Goal: Register for event/course: Sign up to attend an event or enroll in a course

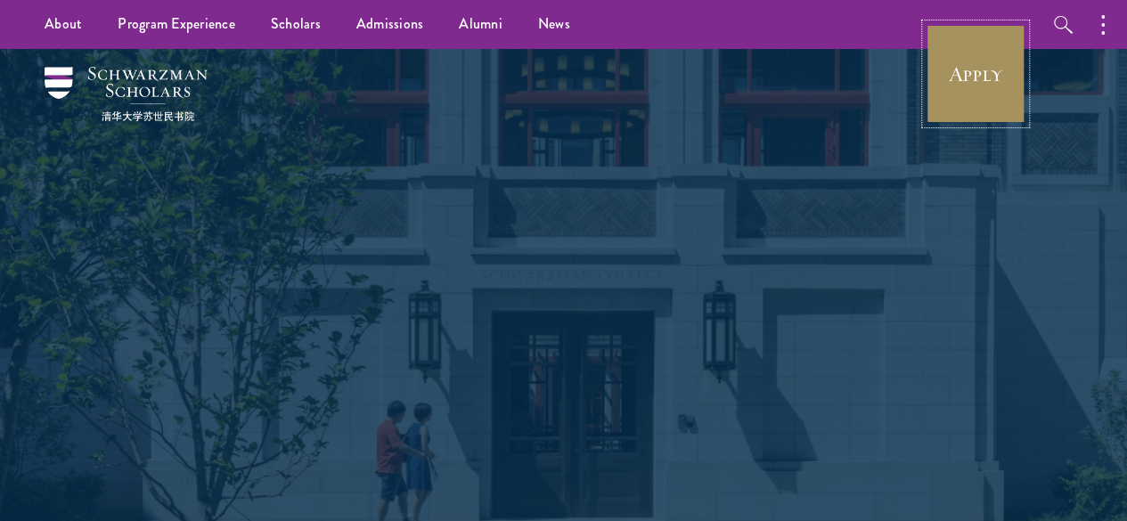
click at [979, 95] on link "Apply" at bounding box center [975, 74] width 100 height 100
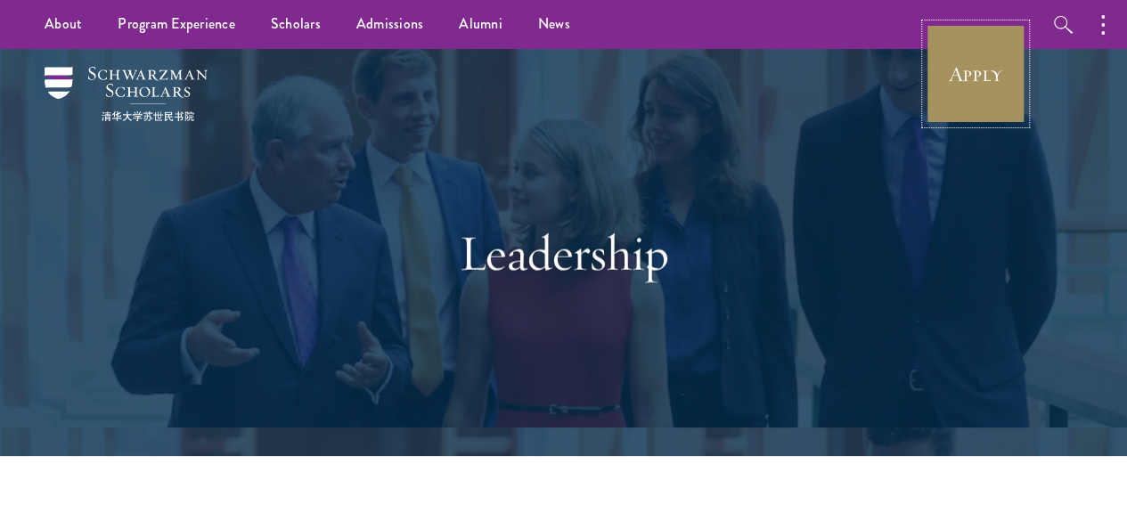
click at [968, 89] on link "Apply" at bounding box center [975, 74] width 100 height 100
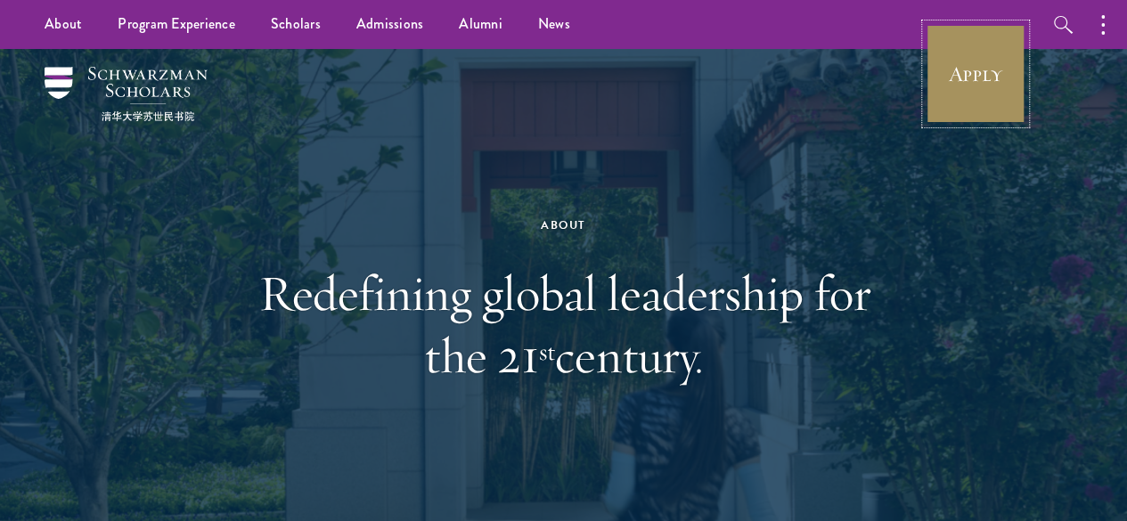
drag, startPoint x: 969, startPoint y: 97, endPoint x: 978, endPoint y: 144, distance: 48.0
click at [969, 97] on link "Apply" at bounding box center [975, 74] width 100 height 100
click at [974, 112] on link "Apply" at bounding box center [975, 74] width 100 height 100
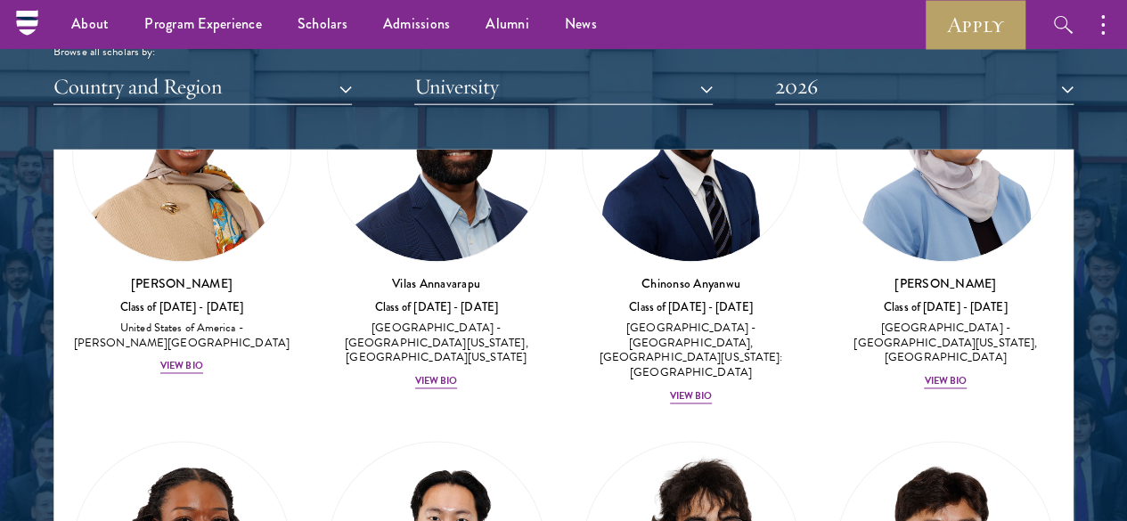
scroll to position [1415, 0]
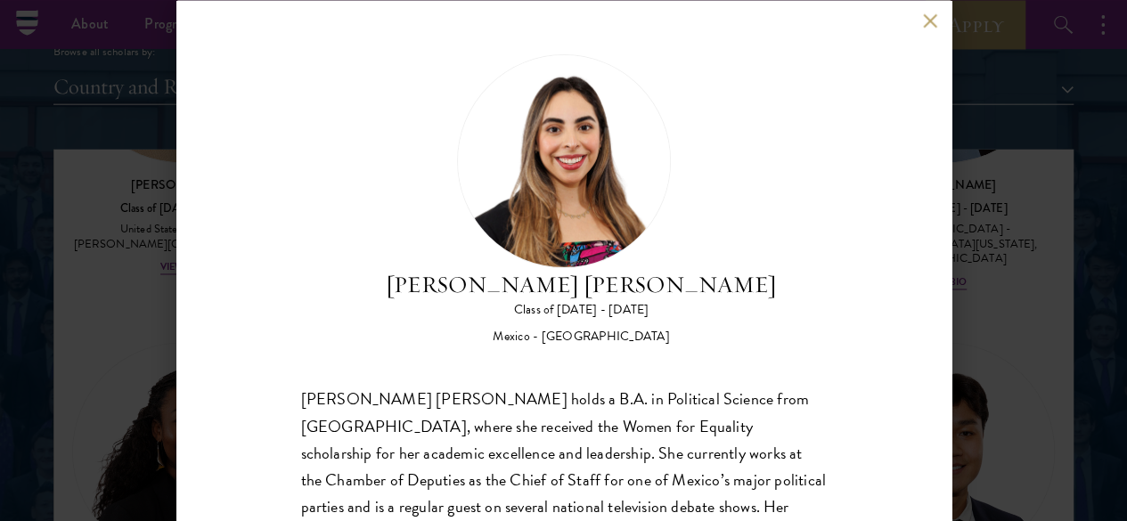
scroll to position [2100, 0]
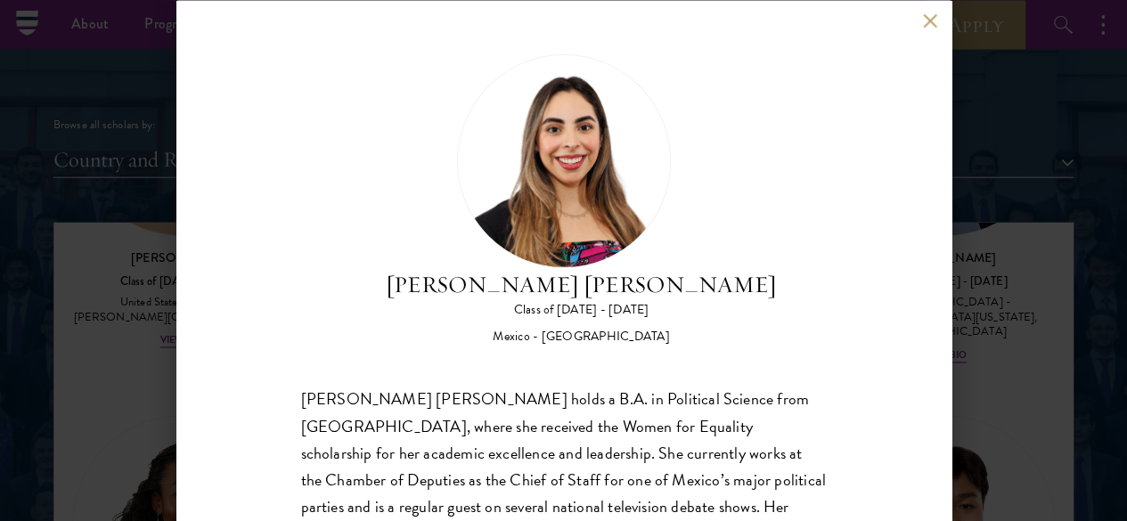
click at [923, 22] on button at bounding box center [930, 20] width 15 height 15
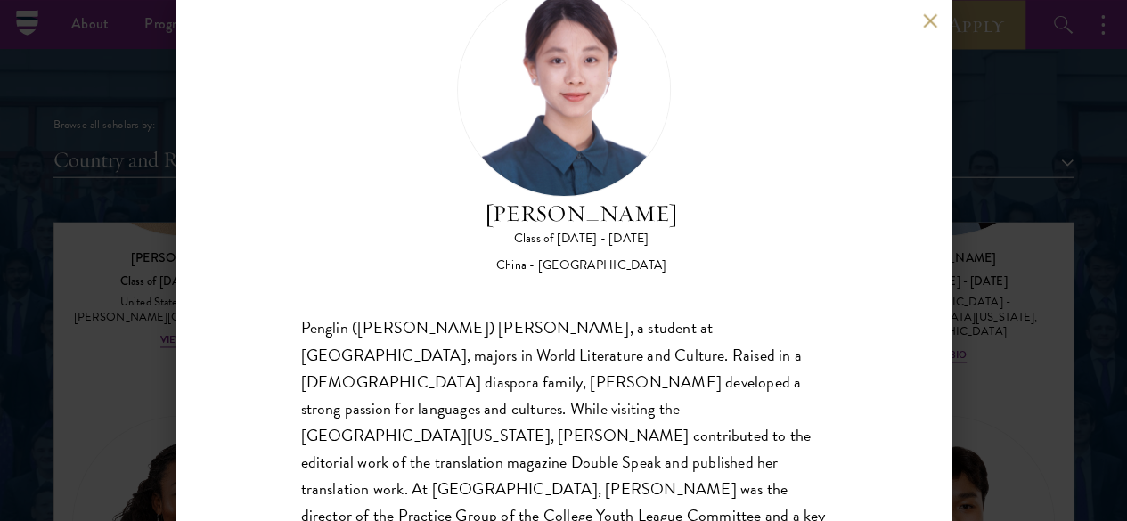
scroll to position [66, 0]
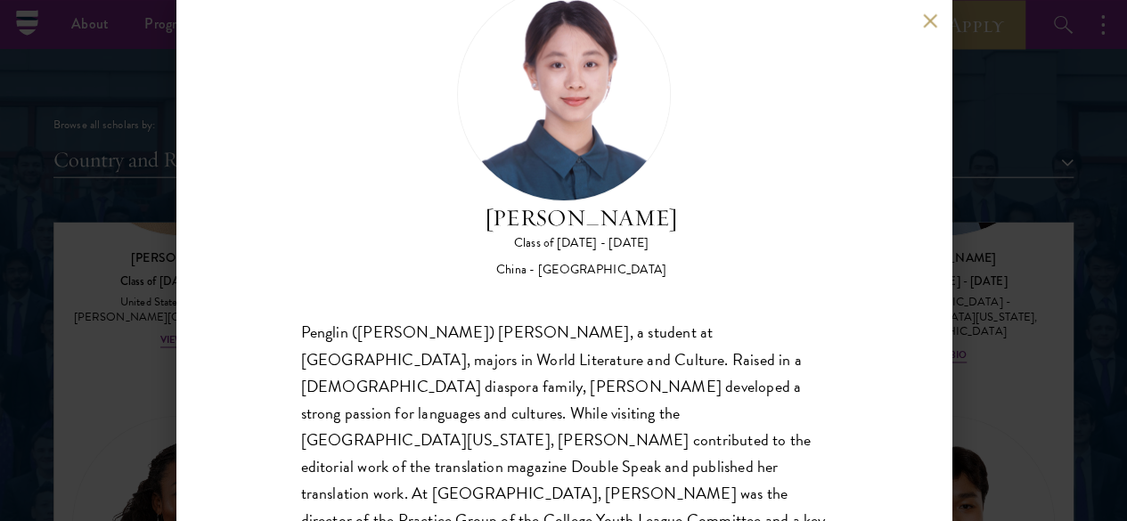
click at [929, 26] on button at bounding box center [930, 20] width 15 height 15
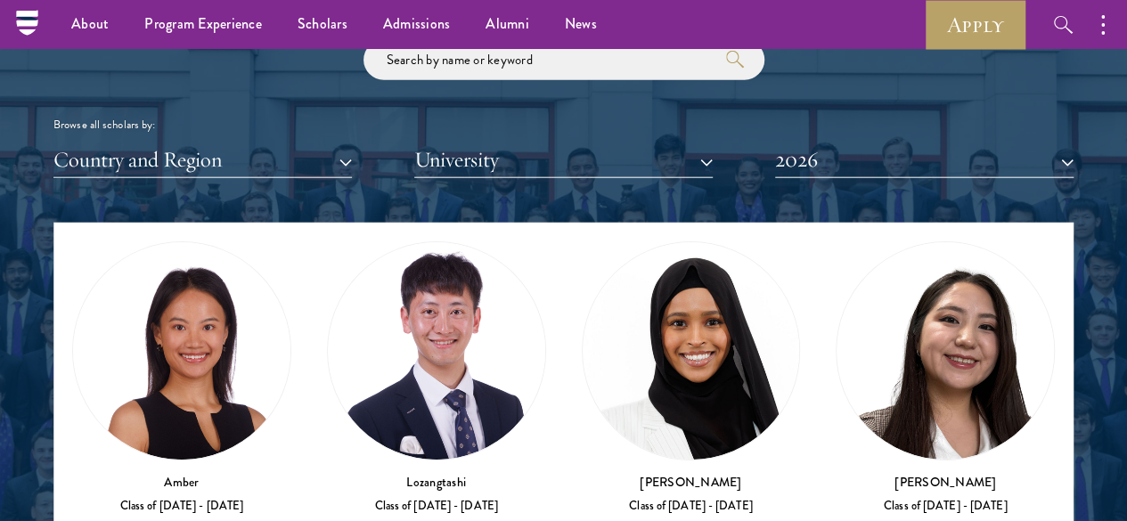
scroll to position [57, 0]
